Goal: Navigation & Orientation: Find specific page/section

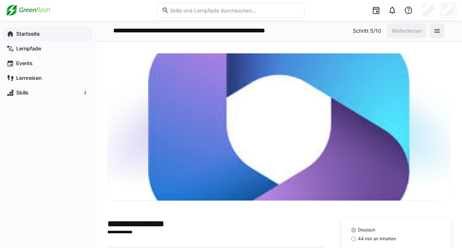
click at [0, 0] on app-navigation-label "Startseite" at bounding box center [0, 0] width 0 height 0
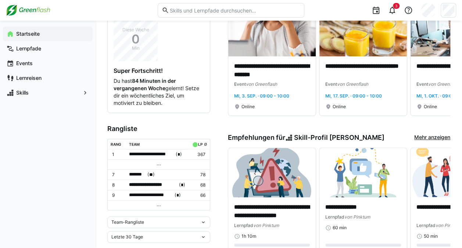
scroll to position [187, 0]
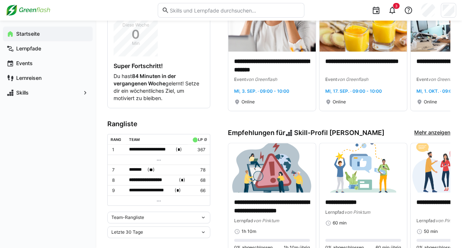
click at [204, 214] on eds-icon at bounding box center [203, 217] width 6 height 6
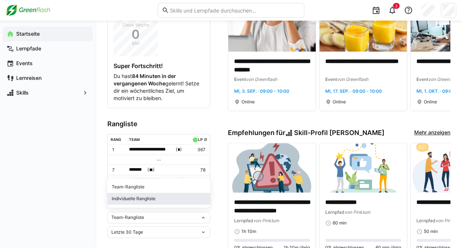
click at [128, 197] on div "Individuelle Rangliste" at bounding box center [159, 198] width 94 height 6
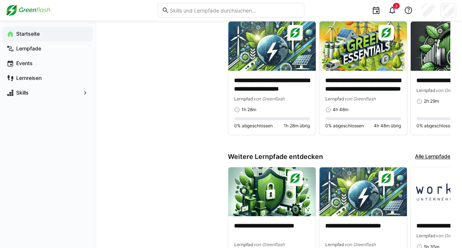
scroll to position [0, 0]
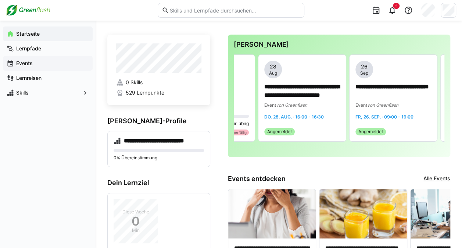
click at [0, 0] on app-navigation-label "Events" at bounding box center [0, 0] width 0 height 0
